Goal: Find contact information: Find contact information

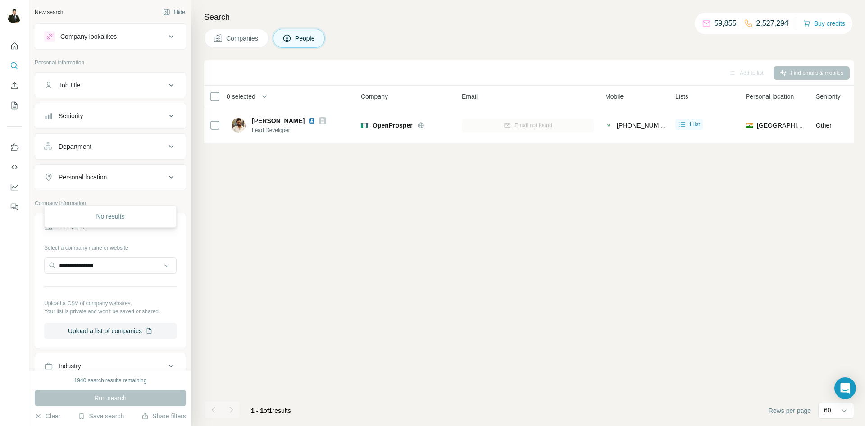
scroll to position [70, 0]
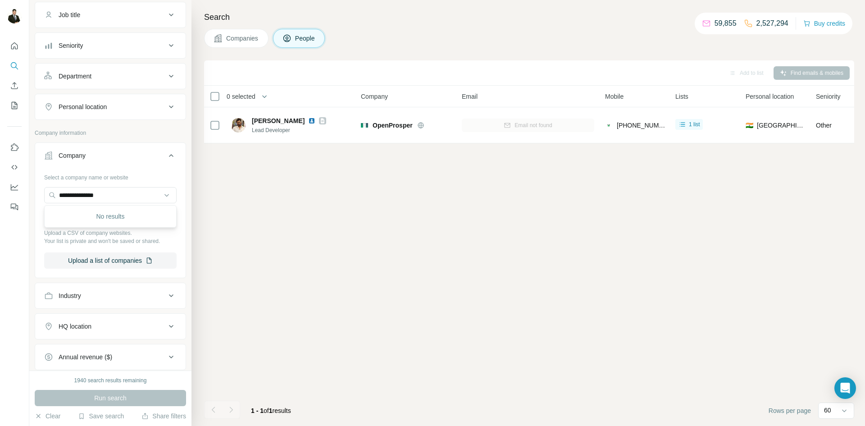
drag, startPoint x: 121, startPoint y: 195, endPoint x: 28, endPoint y: 204, distance: 93.2
click at [27, 200] on div "**********" at bounding box center [432, 213] width 865 height 426
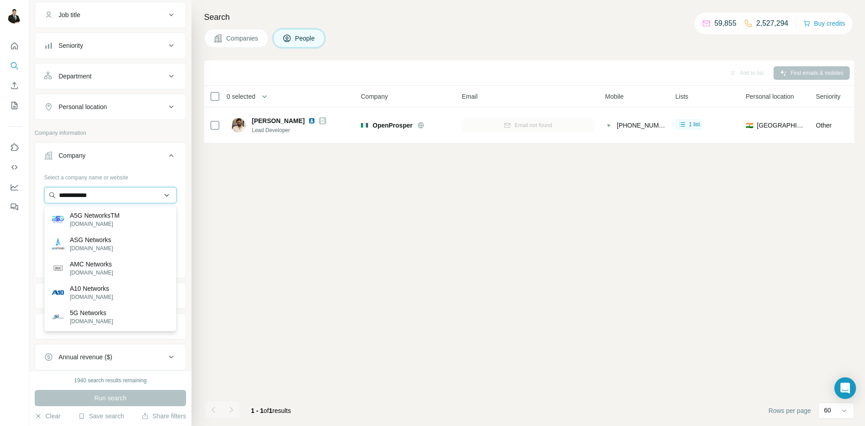
click at [110, 198] on input "**********" at bounding box center [110, 195] width 132 height 16
drag, startPoint x: 109, startPoint y: 198, endPoint x: 31, endPoint y: 200, distance: 78.9
click at [31, 200] on div "**********" at bounding box center [110, 185] width 162 height 370
paste input "**********"
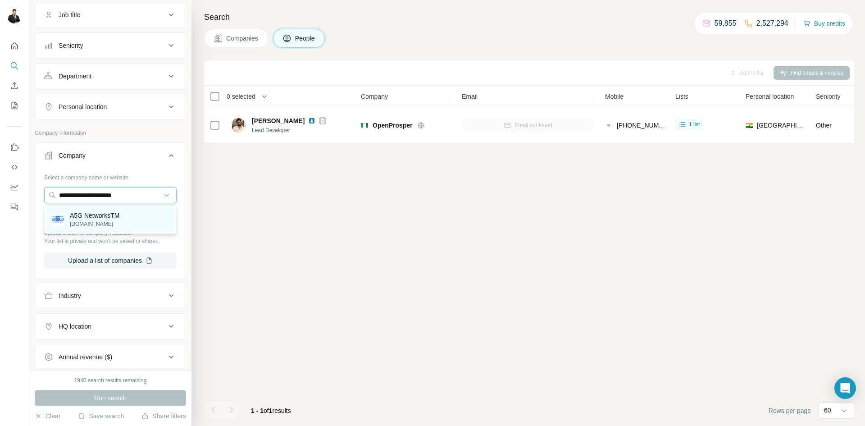
type input "**********"
click at [105, 216] on p "A5G NetworksTM" at bounding box center [95, 215] width 50 height 9
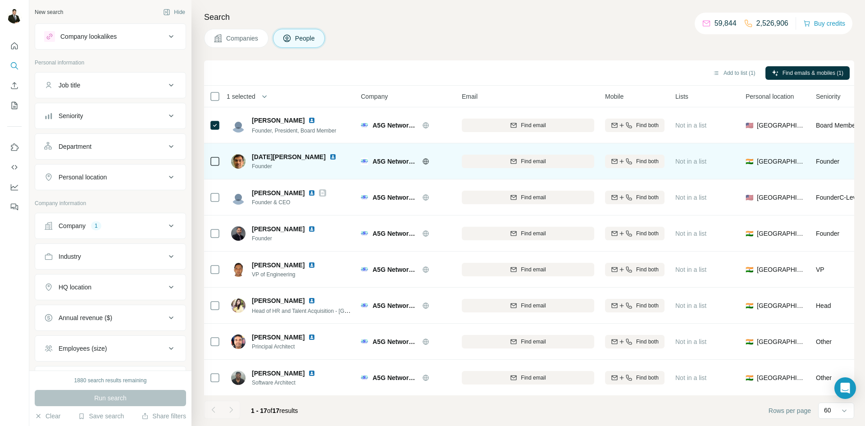
click at [215, 156] on icon at bounding box center [215, 161] width 11 height 11
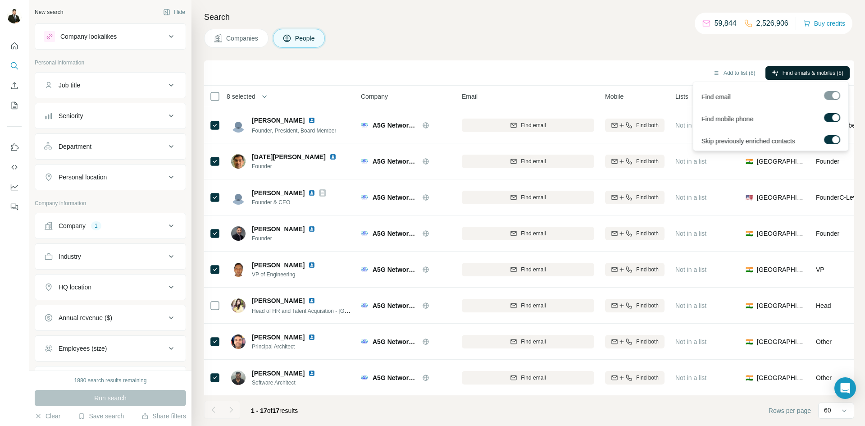
click at [779, 68] on button "Find emails & mobiles (8)" at bounding box center [807, 73] width 84 height 14
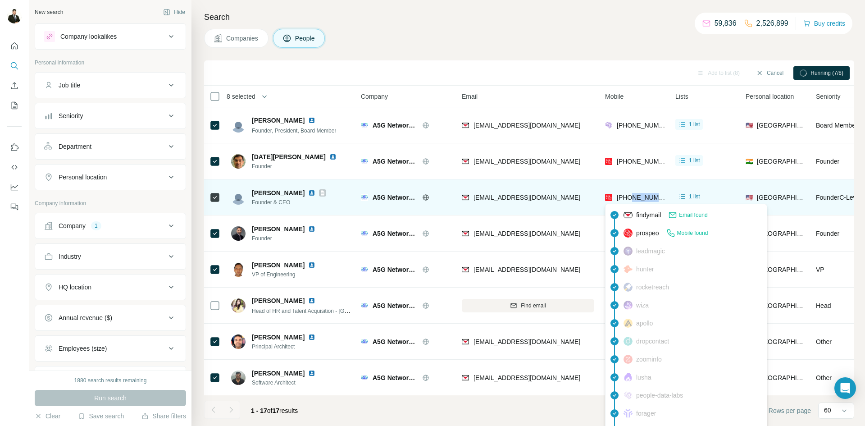
drag, startPoint x: 665, startPoint y: 198, endPoint x: 633, endPoint y: 195, distance: 33.0
click at [633, 195] on td "[PHONE_NUMBER]" at bounding box center [635, 197] width 70 height 36
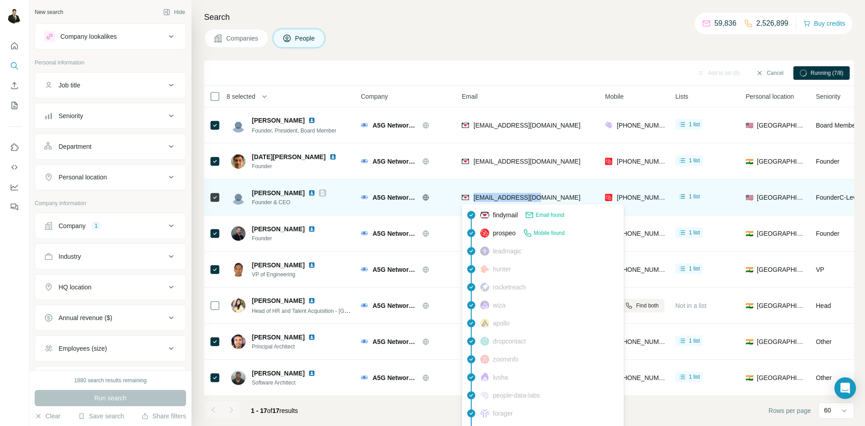
drag, startPoint x: 536, startPoint y: 199, endPoint x: 474, endPoint y: 196, distance: 61.3
click at [474, 196] on div "[EMAIL_ADDRESS][DOMAIN_NAME]" at bounding box center [528, 197] width 132 height 25
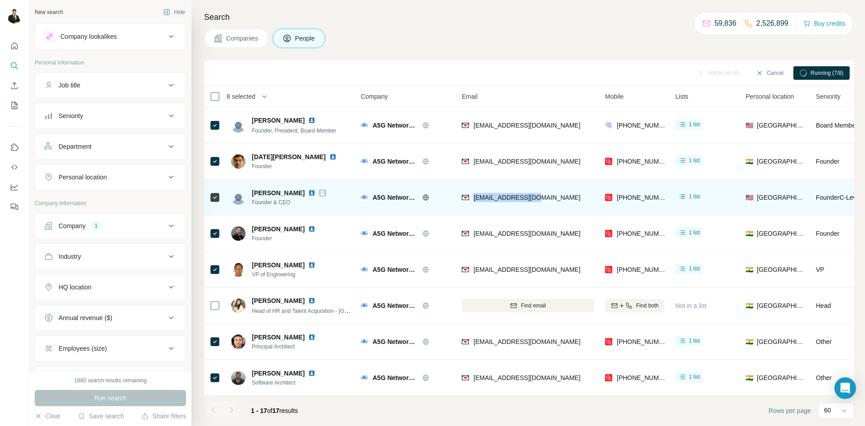
copy span "[EMAIL_ADDRESS][DOMAIN_NAME]"
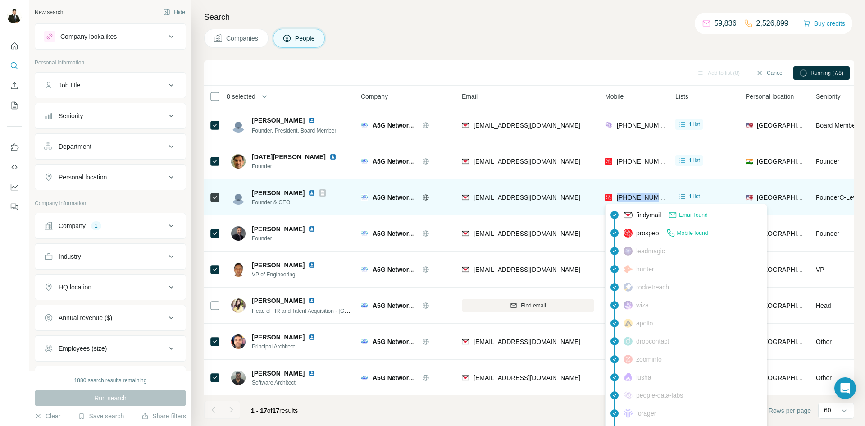
drag, startPoint x: 666, startPoint y: 199, endPoint x: 617, endPoint y: 196, distance: 49.2
click at [617, 196] on td "[PHONE_NUMBER]" at bounding box center [635, 197] width 70 height 36
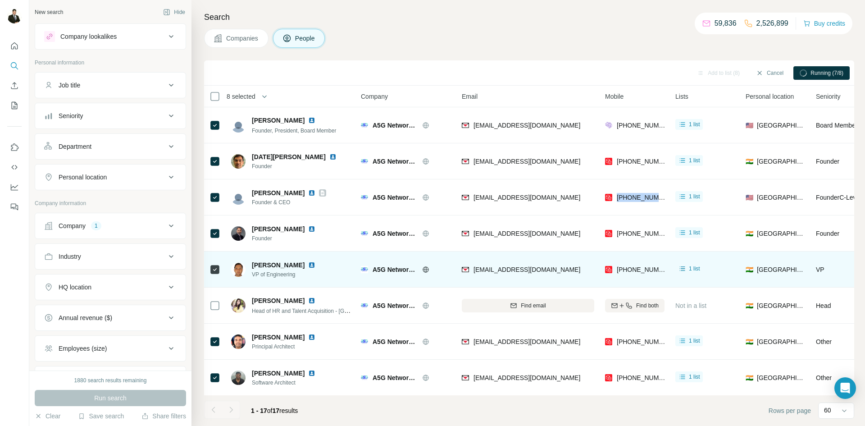
copy span "[PHONE_NUMBER]"
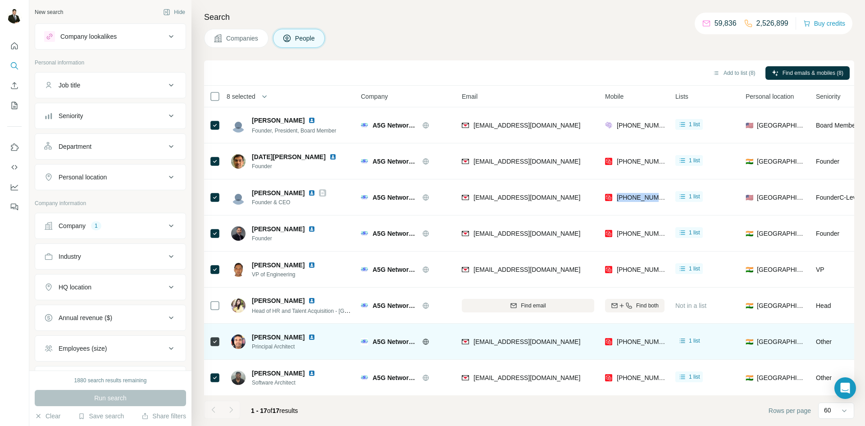
copy span "[PHONE_NUMBER]"
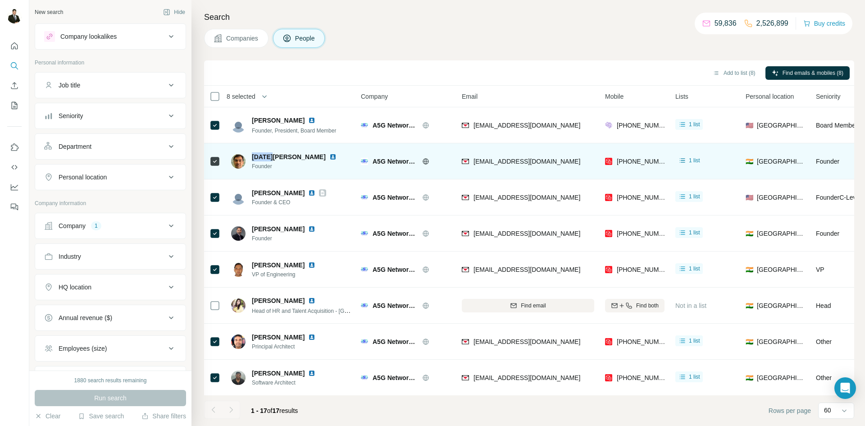
drag, startPoint x: 251, startPoint y: 156, endPoint x: 270, endPoint y: 158, distance: 18.6
click at [270, 158] on span "[DATE][PERSON_NAME]" at bounding box center [289, 156] width 74 height 9
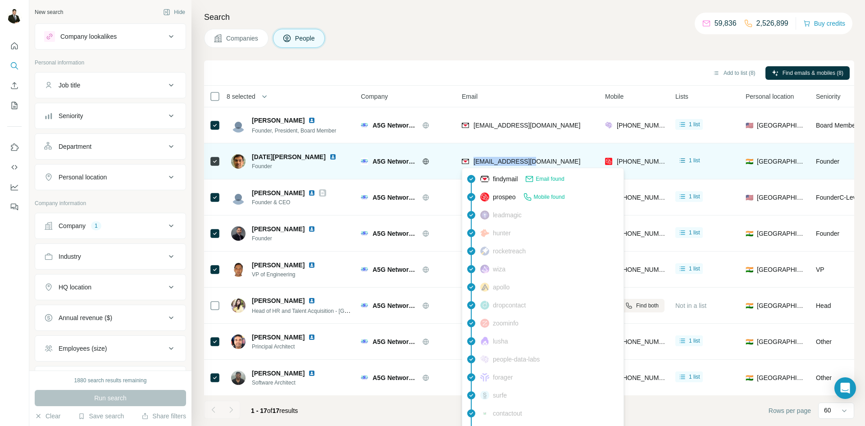
drag, startPoint x: 542, startPoint y: 160, endPoint x: 474, endPoint y: 161, distance: 68.5
click at [474, 161] on div "[EMAIL_ADDRESS][DOMAIN_NAME]" at bounding box center [528, 161] width 132 height 25
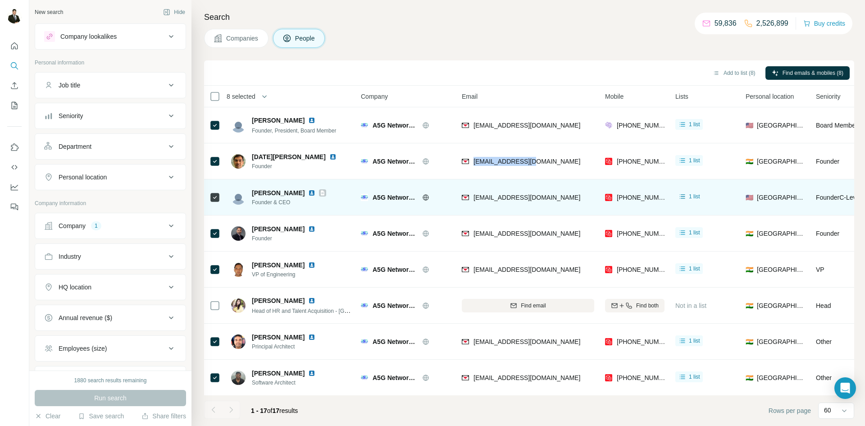
copy span "[EMAIL_ADDRESS][DOMAIN_NAME]"
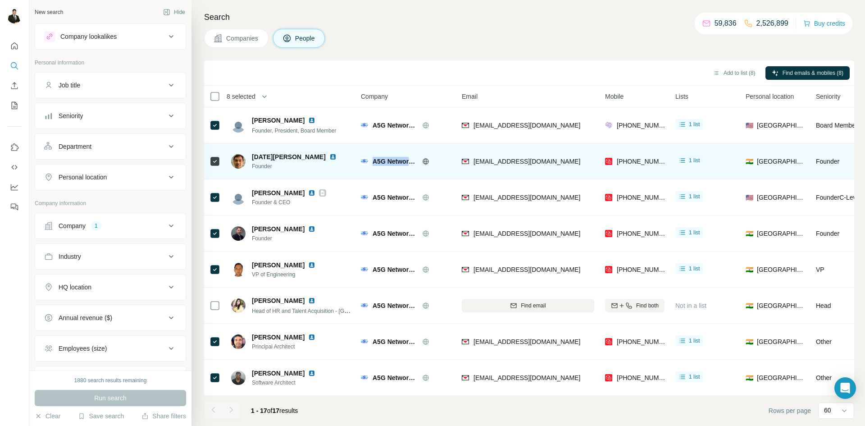
drag, startPoint x: 373, startPoint y: 162, endPoint x: 412, endPoint y: 160, distance: 39.7
click at [412, 160] on span "A5G NetworksTM" at bounding box center [395, 161] width 45 height 9
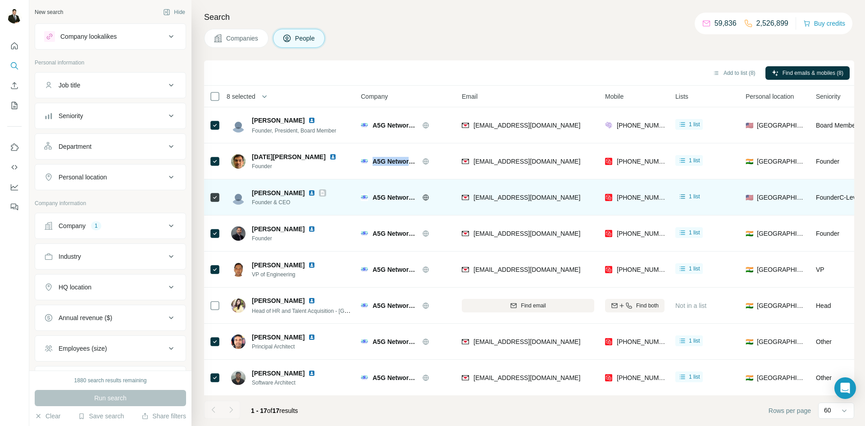
copy span "A5G Network"
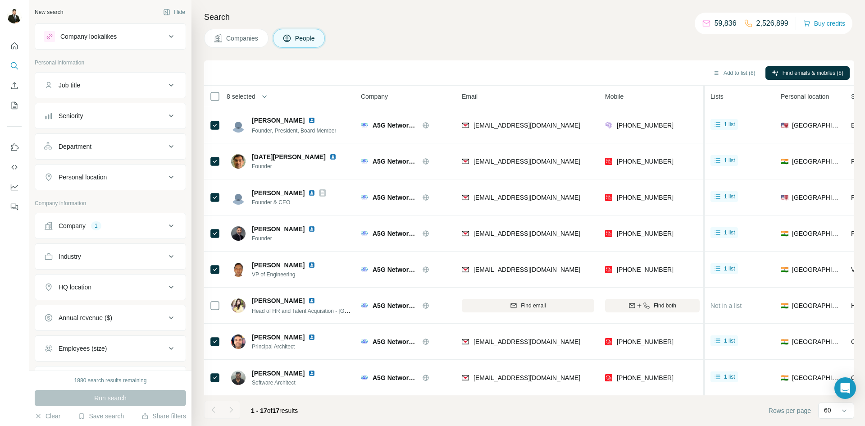
drag, startPoint x: 669, startPoint y: 98, endPoint x: 711, endPoint y: 96, distance: 41.9
click at [0, 0] on tr "8 selected People Company Email Mobile Lists Personal location Seniority Depart…" at bounding box center [0, 0] width 0 height 0
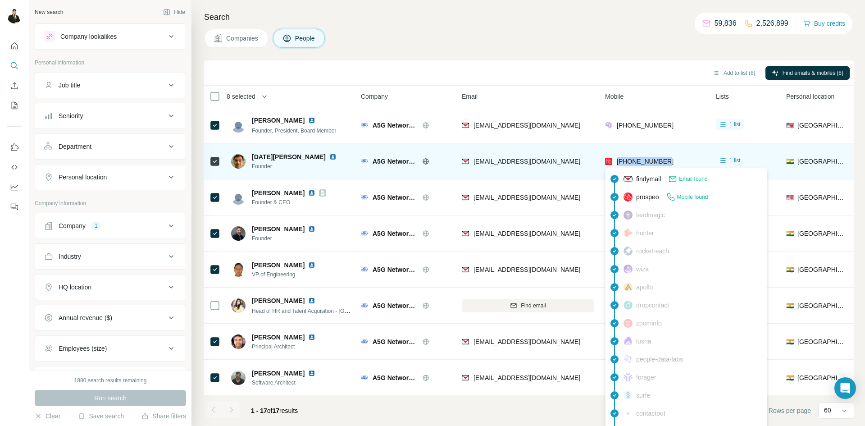
drag, startPoint x: 680, startPoint y: 164, endPoint x: 616, endPoint y: 164, distance: 64.0
click at [616, 164] on div "[PHONE_NUMBER]" at bounding box center [655, 161] width 100 height 25
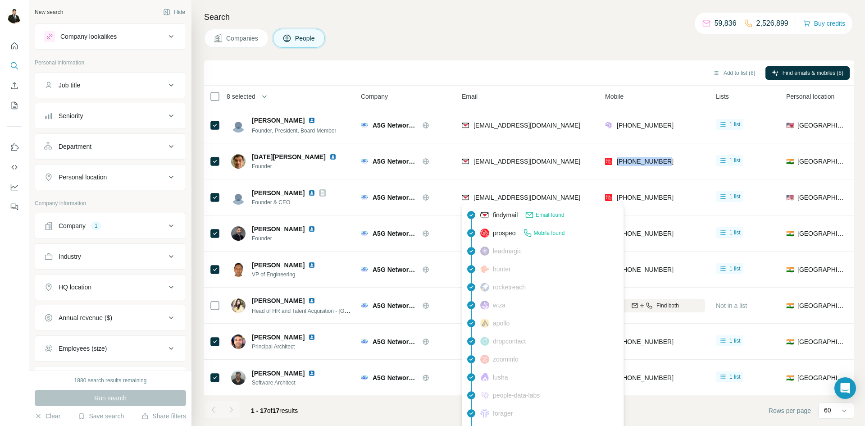
copy span "[PHONE_NUMBER]"
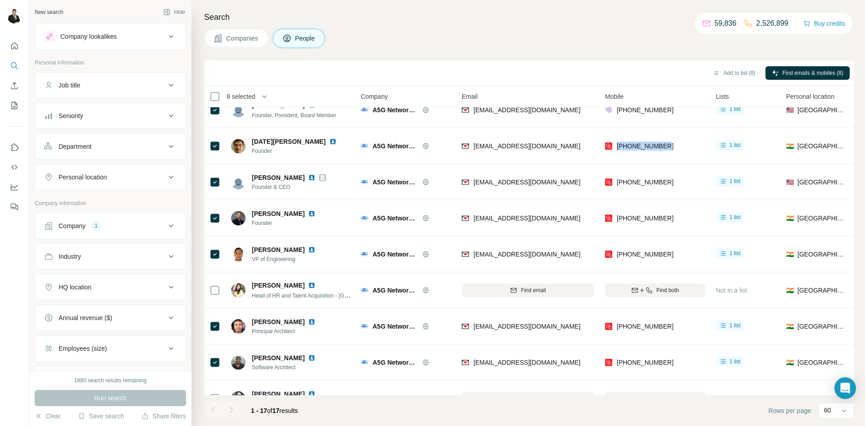
scroll to position [17, 0]
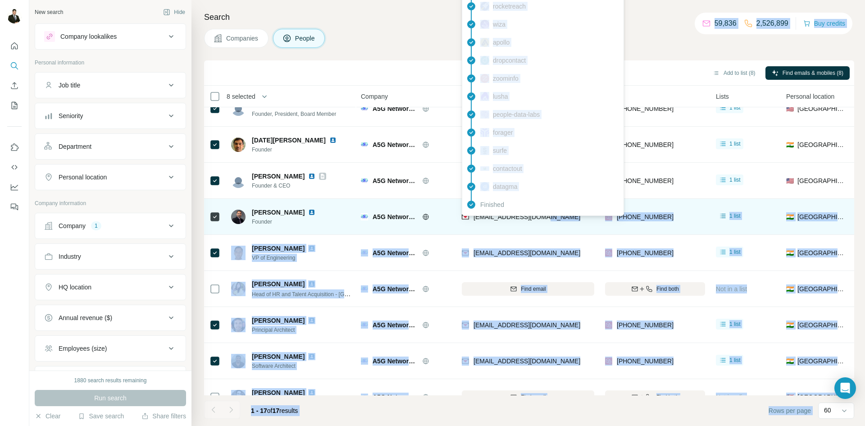
drag, startPoint x: 553, startPoint y: 214, endPoint x: 473, endPoint y: 225, distance: 81.4
click at [473, 218] on div "[EMAIL_ADDRESS][DOMAIN_NAME]" at bounding box center [528, 216] width 132 height 25
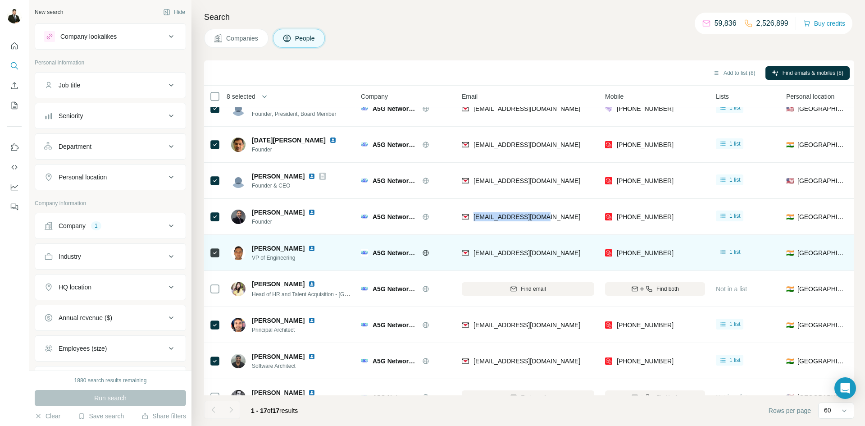
copy span "[EMAIL_ADDRESS][DOMAIN_NAME]"
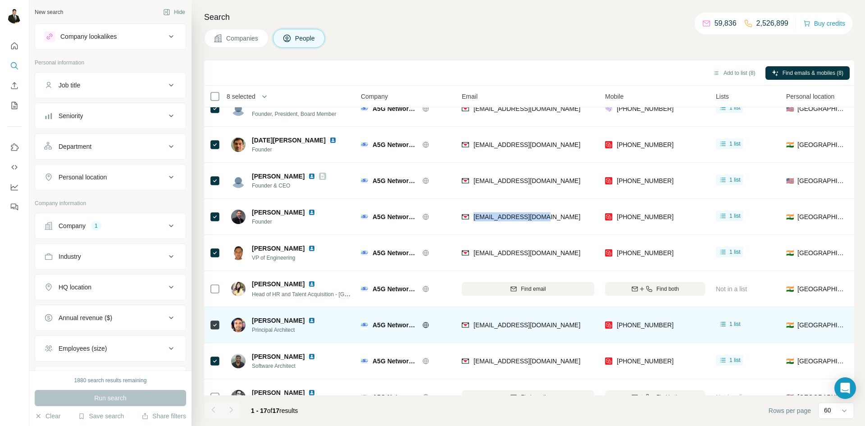
copy span "[EMAIL_ADDRESS][DOMAIN_NAME]"
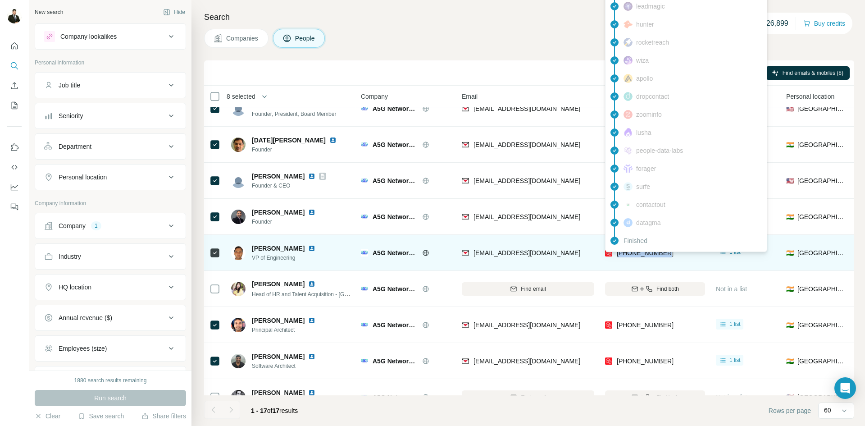
drag, startPoint x: 674, startPoint y: 253, endPoint x: 618, endPoint y: 258, distance: 55.6
click at [618, 258] on div "[PHONE_NUMBER]" at bounding box center [655, 252] width 100 height 25
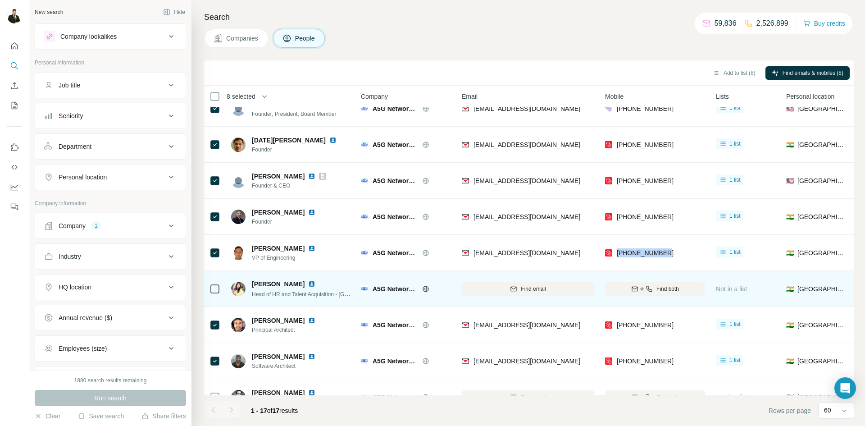
copy span "[PHONE_NUMBER]"
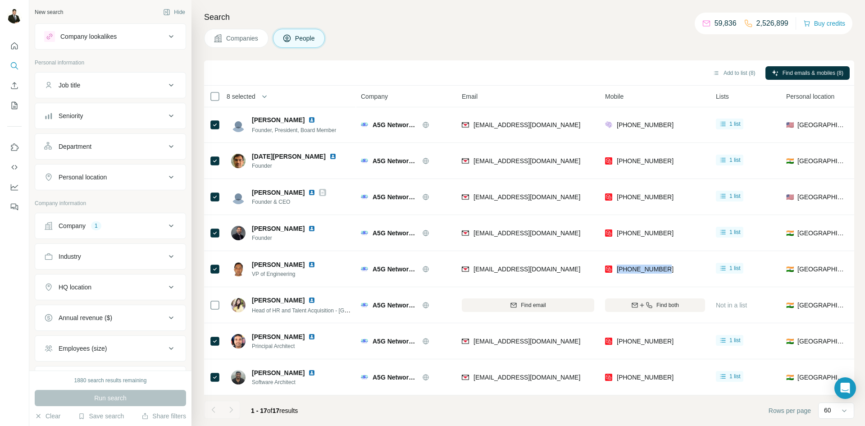
scroll to position [0, 0]
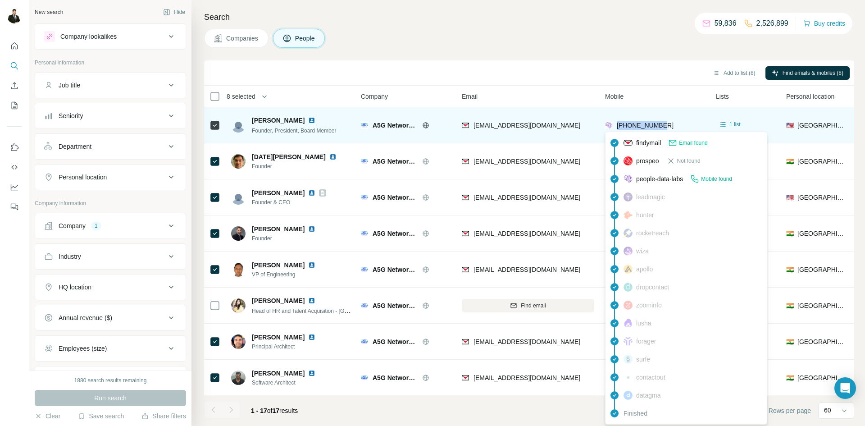
drag, startPoint x: 672, startPoint y: 126, endPoint x: 618, endPoint y: 129, distance: 54.1
click at [618, 129] on div "[PHONE_NUMBER]" at bounding box center [655, 125] width 100 height 25
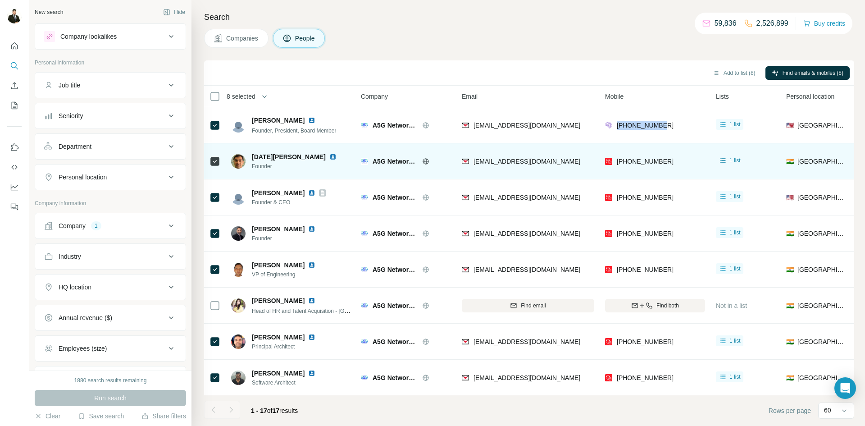
copy span "[PHONE_NUMBER]"
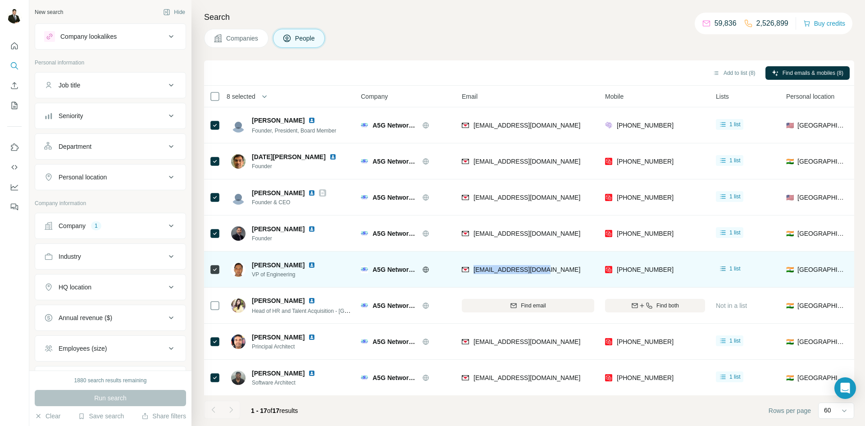
drag, startPoint x: 551, startPoint y: 272, endPoint x: 474, endPoint y: 275, distance: 77.1
click at [474, 275] on div "[EMAIL_ADDRESS][DOMAIN_NAME]" at bounding box center [528, 269] width 132 height 25
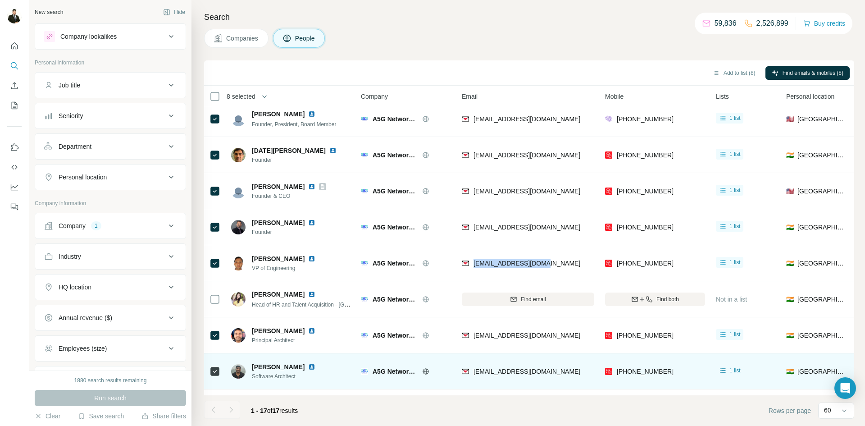
scroll to position [96, 0]
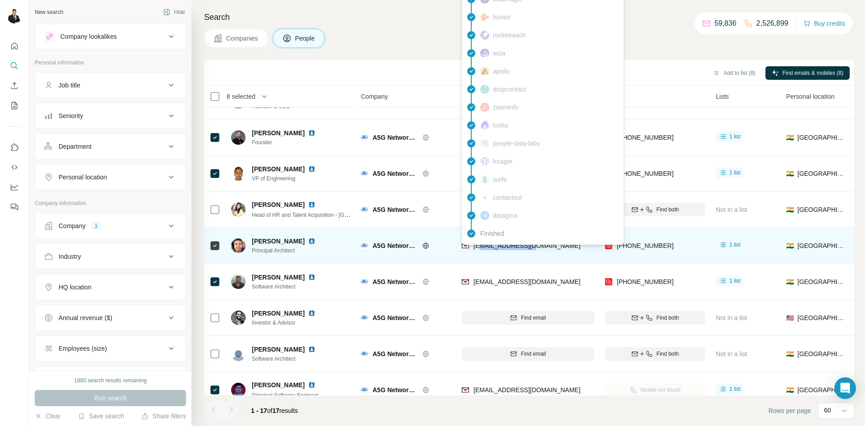
drag, startPoint x: 546, startPoint y: 248, endPoint x: 479, endPoint y: 250, distance: 66.2
click at [479, 250] on div "[EMAIL_ADDRESS][DOMAIN_NAME]" at bounding box center [528, 245] width 132 height 25
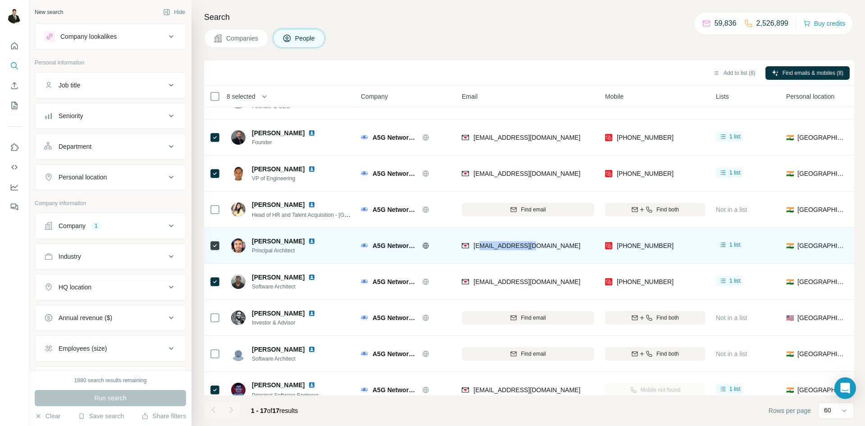
click at [0, 0] on tbody "[PERSON_NAME] Founder, President, Board Member A5G NetworksTM [EMAIL_ADDRESS][D…" at bounding box center [0, 0] width 0 height 0
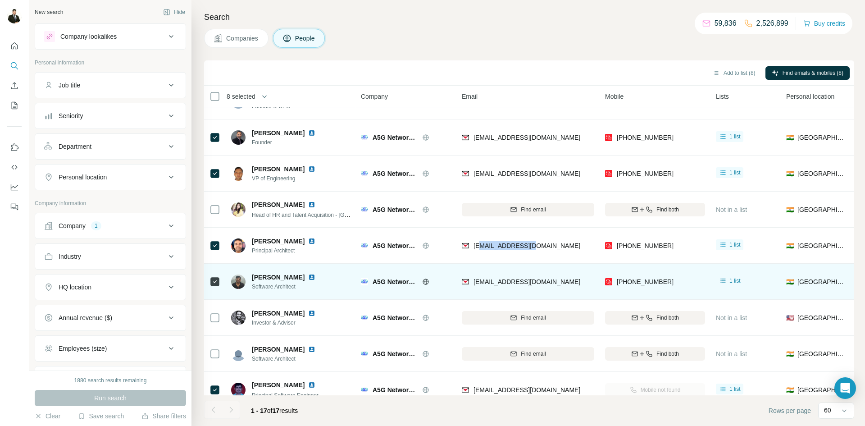
click at [544, 264] on td "[EMAIL_ADDRESS][DOMAIN_NAME]" at bounding box center [527, 282] width 143 height 36
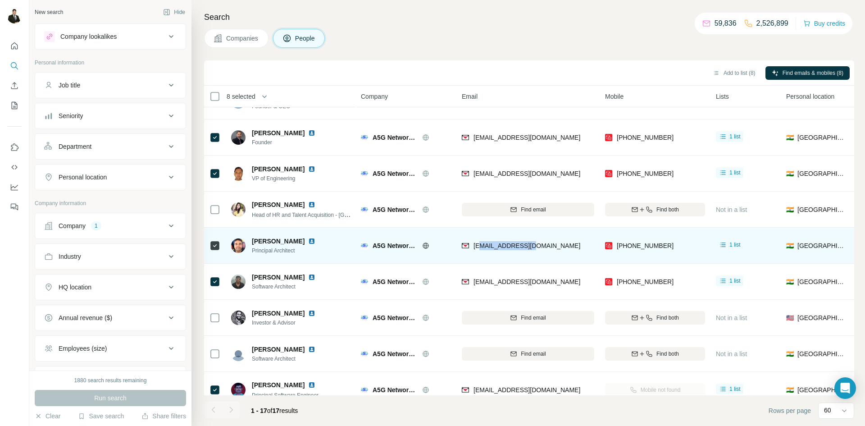
click at [551, 246] on div "[EMAIL_ADDRESS][DOMAIN_NAME]" at bounding box center [528, 245] width 132 height 25
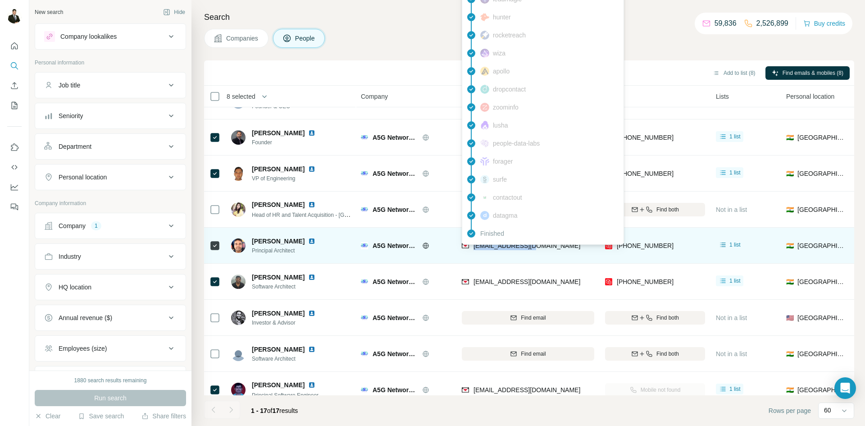
drag, startPoint x: 544, startPoint y: 244, endPoint x: 474, endPoint y: 250, distance: 70.1
click at [474, 250] on div "[EMAIL_ADDRESS][DOMAIN_NAME]" at bounding box center [528, 245] width 132 height 25
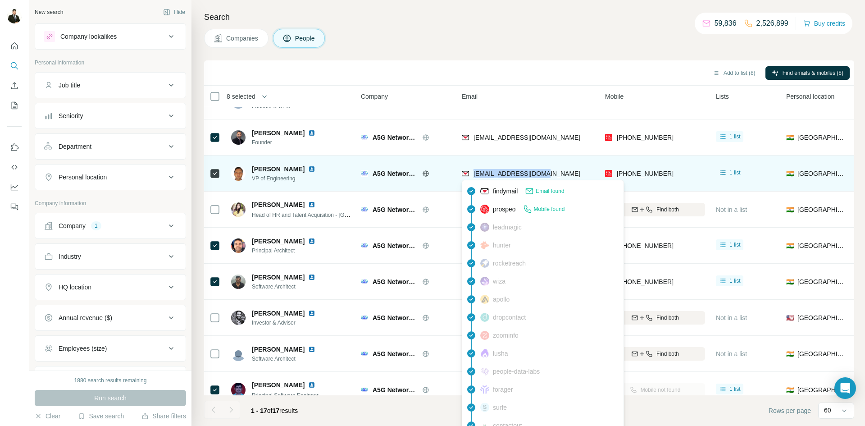
drag, startPoint x: 520, startPoint y: 176, endPoint x: 473, endPoint y: 174, distance: 47.3
click at [473, 174] on div "[EMAIL_ADDRESS][DOMAIN_NAME]" at bounding box center [528, 173] width 132 height 25
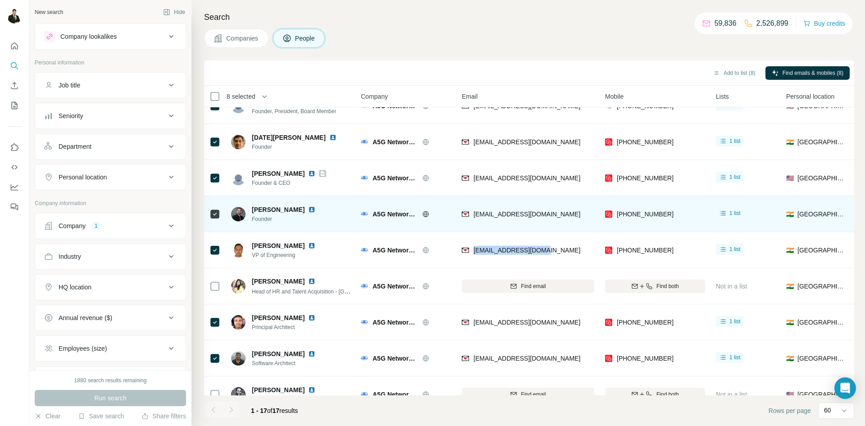
scroll to position [0, 0]
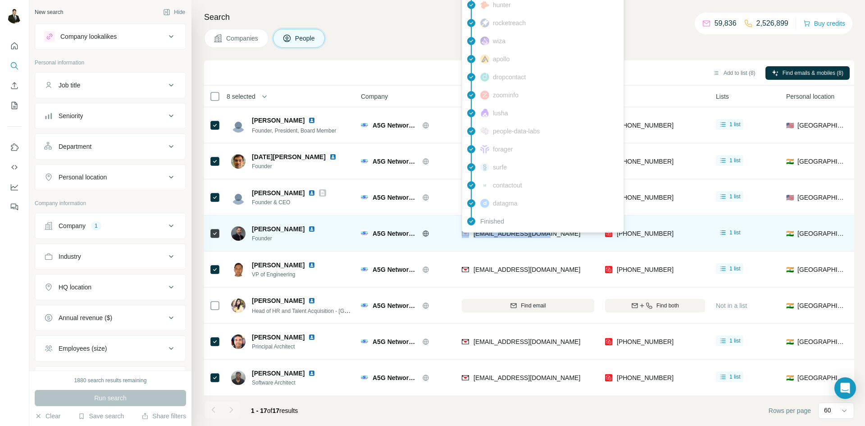
drag, startPoint x: 552, startPoint y: 239, endPoint x: 470, endPoint y: 234, distance: 82.6
click at [470, 234] on div "[EMAIL_ADDRESS][DOMAIN_NAME]" at bounding box center [528, 233] width 132 height 25
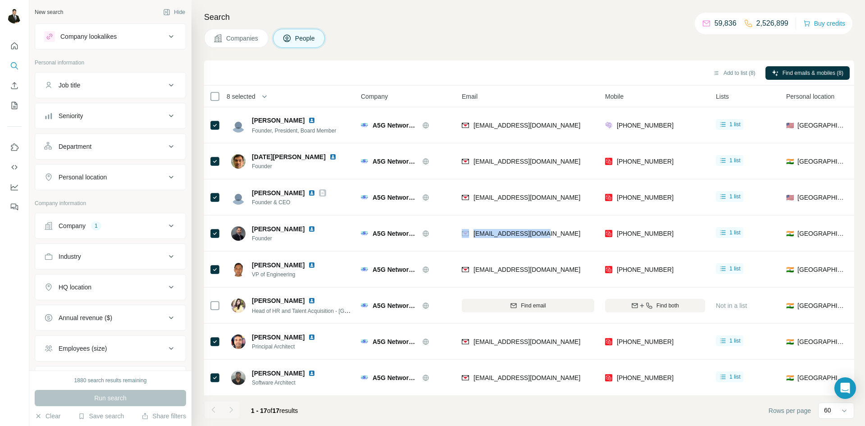
click at [102, 223] on div "Company 1" at bounding box center [105, 225] width 122 height 9
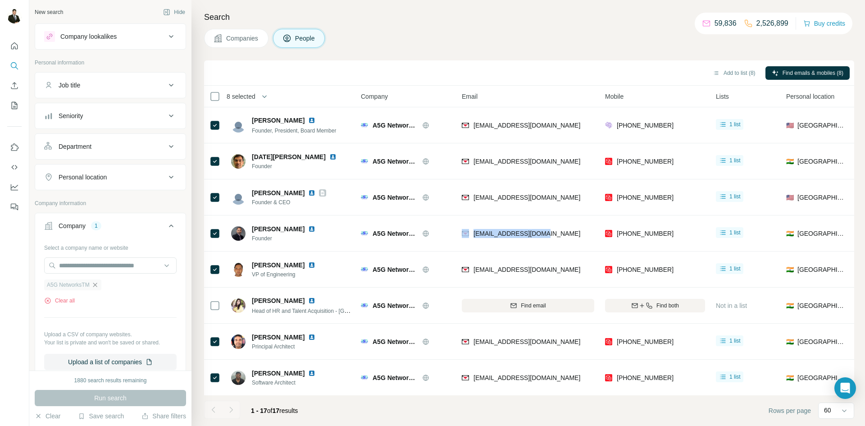
click at [98, 287] on icon "button" at bounding box center [94, 284] width 7 height 7
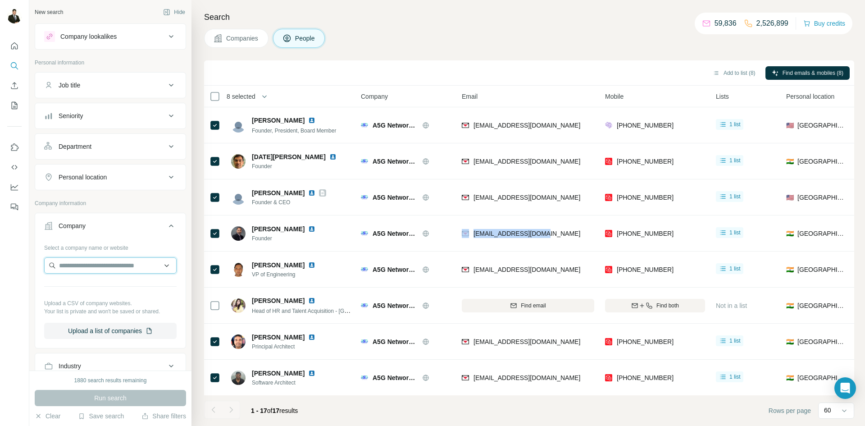
click at [80, 267] on input "text" at bounding box center [110, 265] width 132 height 16
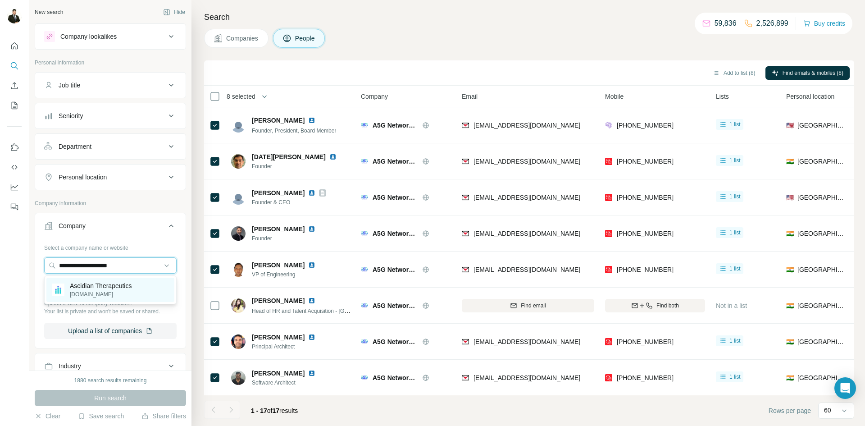
type input "**********"
click at [101, 295] on p "[DOMAIN_NAME]" at bounding box center [101, 294] width 62 height 8
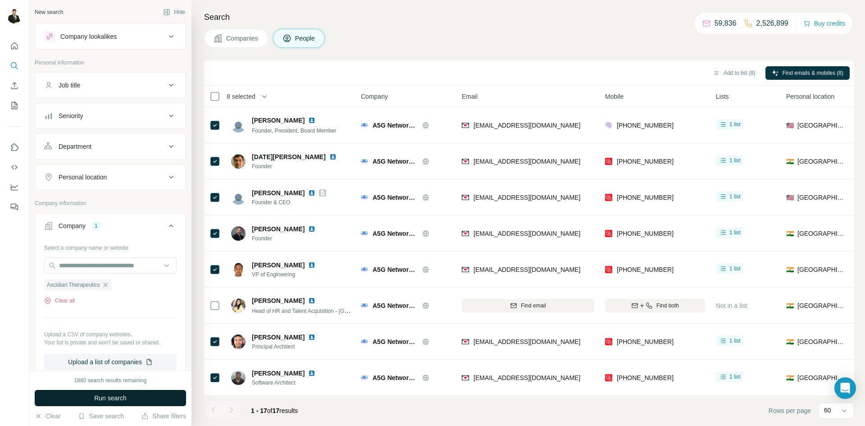
click at [132, 399] on button "Run search" at bounding box center [110, 398] width 151 height 16
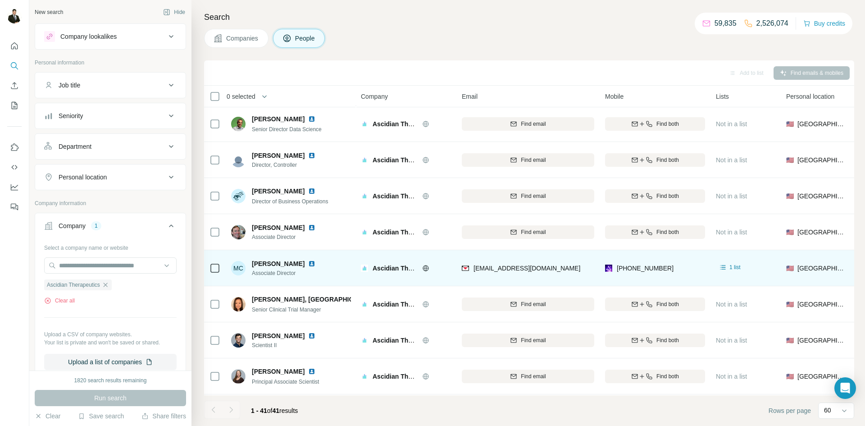
scroll to position [399, 0]
click at [266, 260] on span "[PERSON_NAME]" at bounding box center [278, 262] width 53 height 9
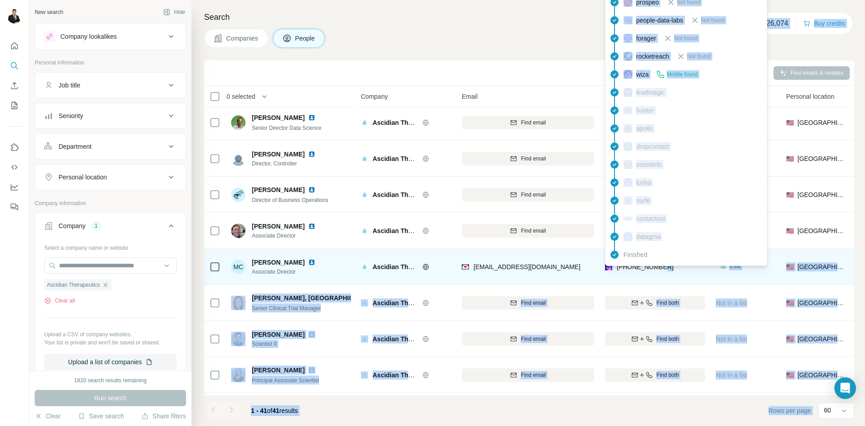
drag, startPoint x: 673, startPoint y: 263, endPoint x: 620, endPoint y: 269, distance: 52.7
click at [620, 269] on div "[PHONE_NUMBER]" at bounding box center [655, 266] width 100 height 25
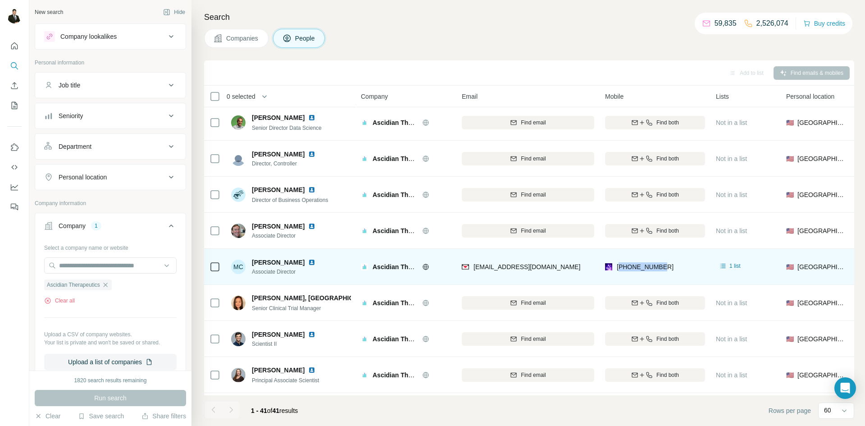
click at [656, 279] on td "[PHONE_NUMBER]" at bounding box center [655, 267] width 111 height 36
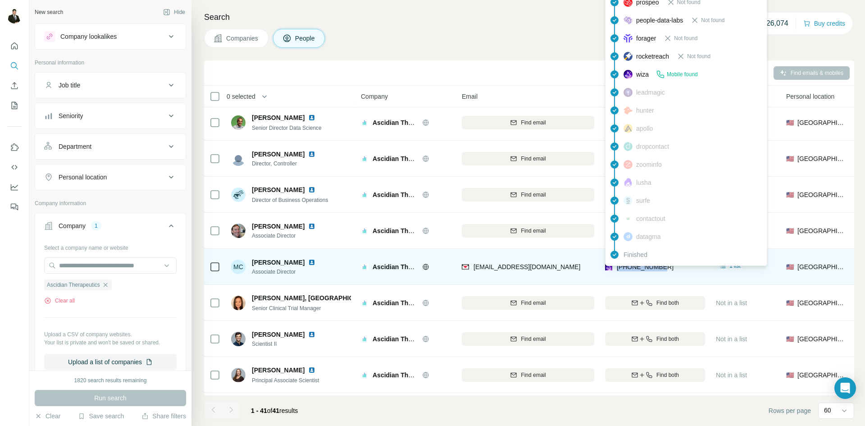
drag, startPoint x: 667, startPoint y: 270, endPoint x: 619, endPoint y: 272, distance: 48.3
click at [619, 272] on div "[PHONE_NUMBER]" at bounding box center [655, 266] width 100 height 25
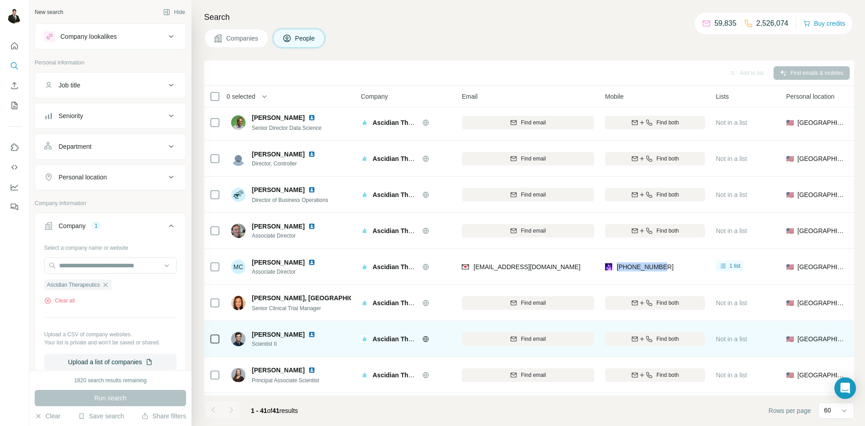
click at [629, 354] on td "Find both" at bounding box center [655, 339] width 111 height 36
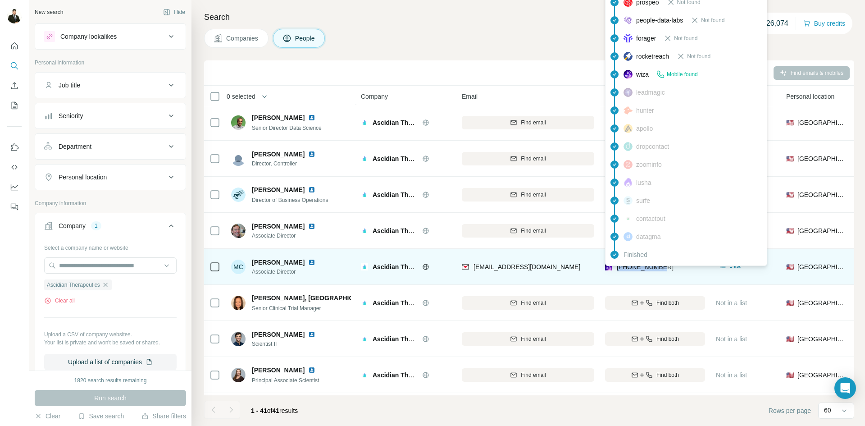
drag, startPoint x: 668, startPoint y: 266, endPoint x: 618, endPoint y: 269, distance: 50.1
click at [618, 269] on div "[PHONE_NUMBER]" at bounding box center [655, 266] width 100 height 25
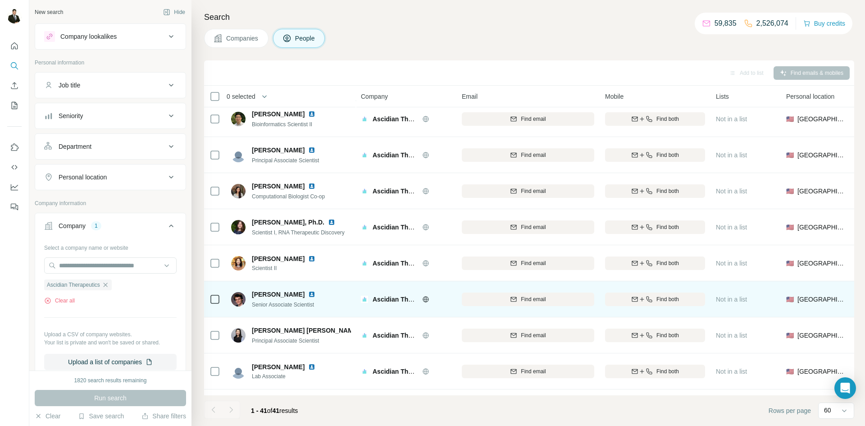
scroll to position [878, 0]
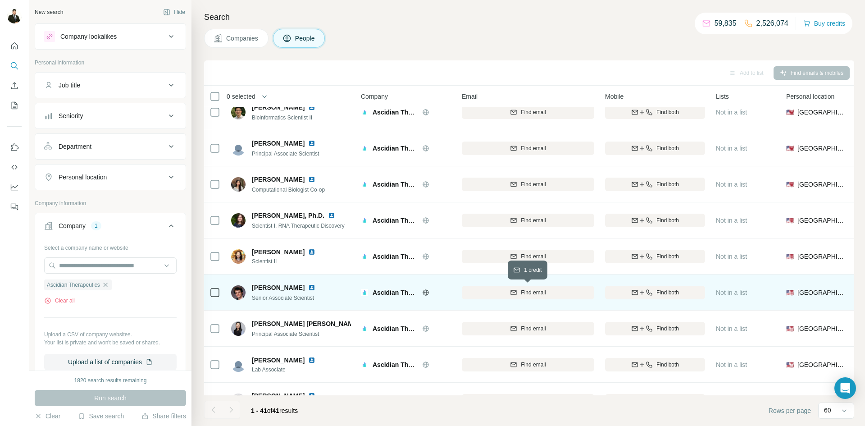
click at [535, 293] on span "Find email" at bounding box center [533, 292] width 25 height 8
click at [647, 287] on button "Find both" at bounding box center [655, 293] width 100 height 14
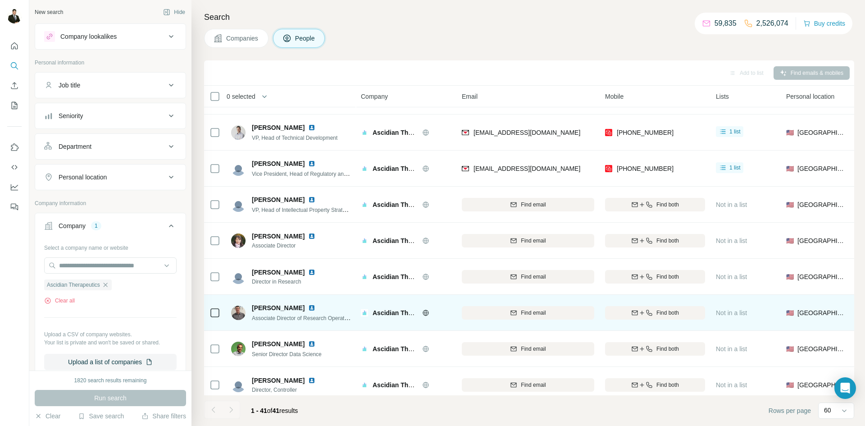
scroll to position [180, 0]
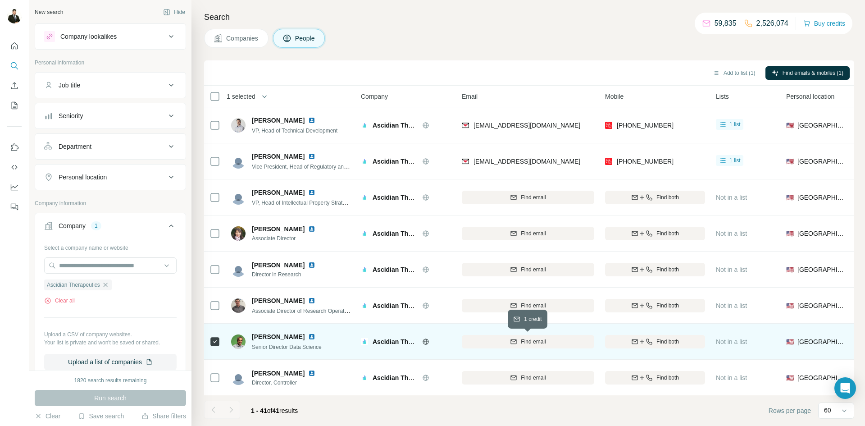
click at [537, 339] on span "Find email" at bounding box center [533, 341] width 25 height 8
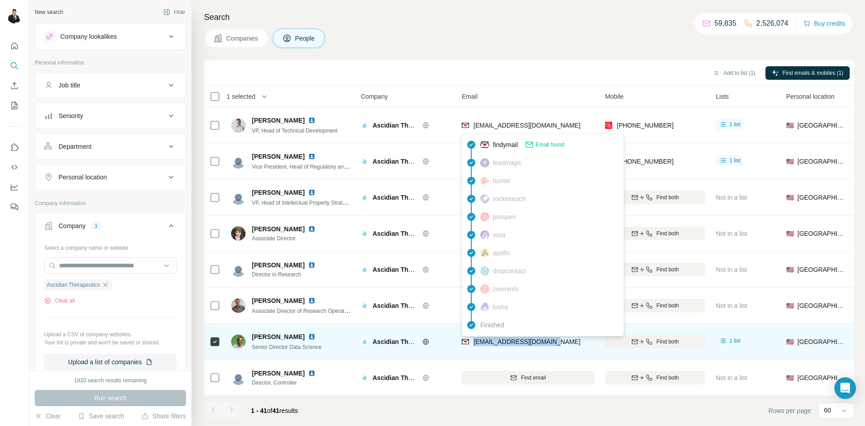
drag, startPoint x: 561, startPoint y: 340, endPoint x: 475, endPoint y: 344, distance: 85.7
click at [475, 344] on div "[EMAIL_ADDRESS][DOMAIN_NAME]" at bounding box center [528, 341] width 132 height 25
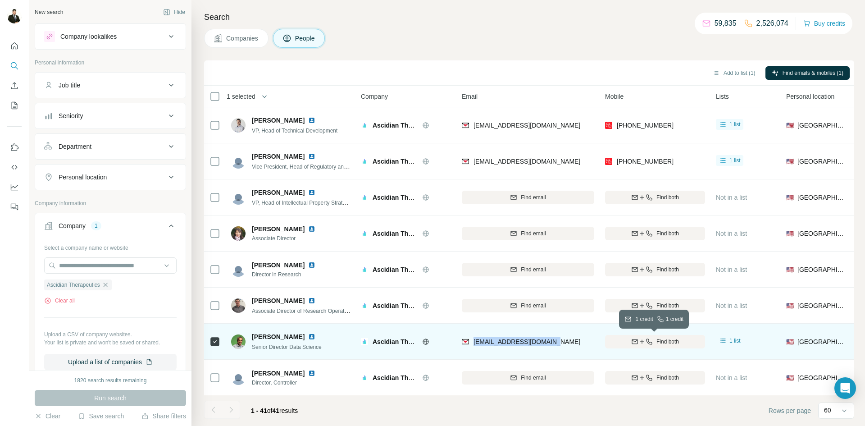
click at [675, 342] on span "Find both" at bounding box center [667, 341] width 23 height 8
